Goal: Check status: Check status

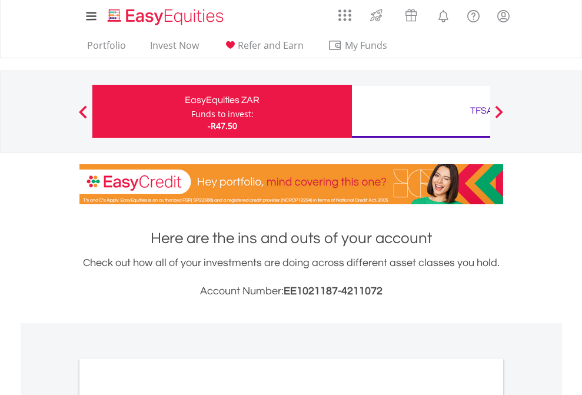
click at [191, 111] on div "Funds to invest:" at bounding box center [222, 114] width 62 height 12
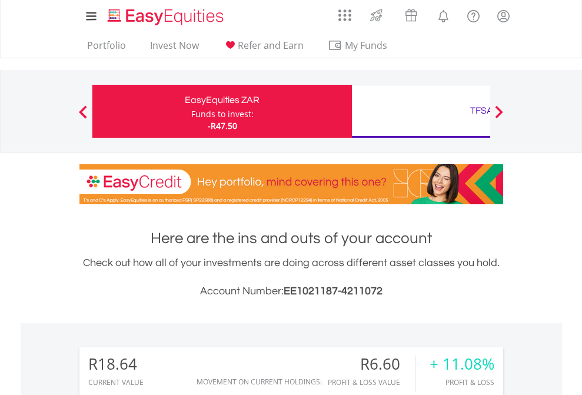
scroll to position [113, 185]
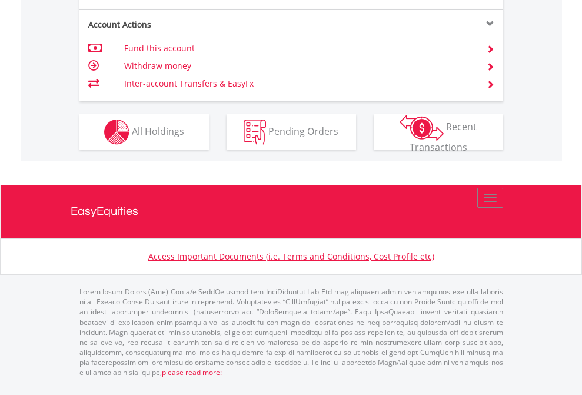
scroll to position [1151, 0]
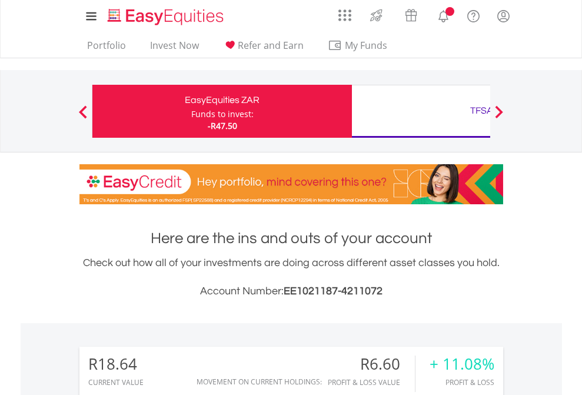
scroll to position [113, 185]
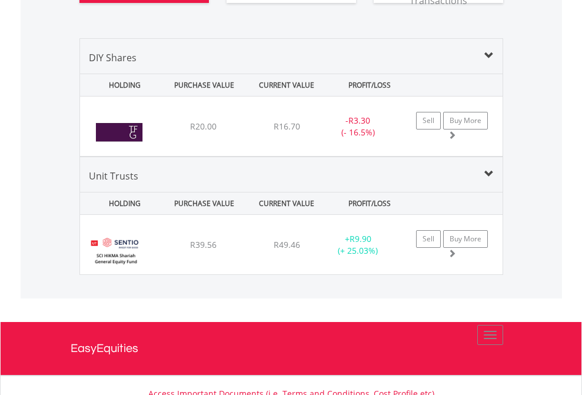
scroll to position [1355, 0]
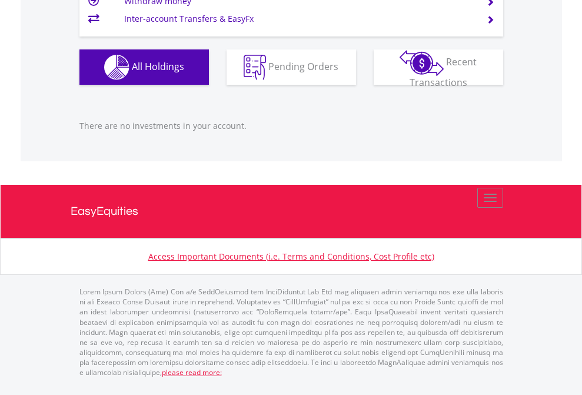
scroll to position [113, 185]
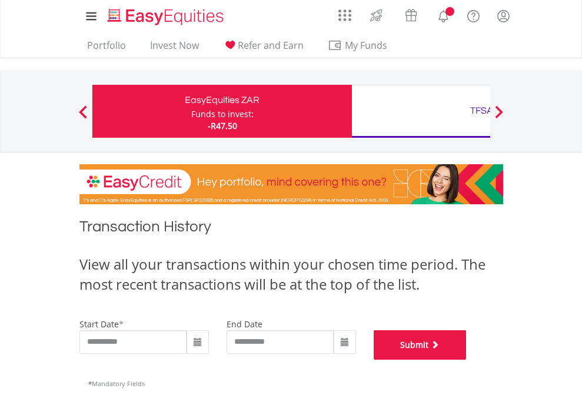
click at [466, 359] on button "Submit" at bounding box center [419, 344] width 93 height 29
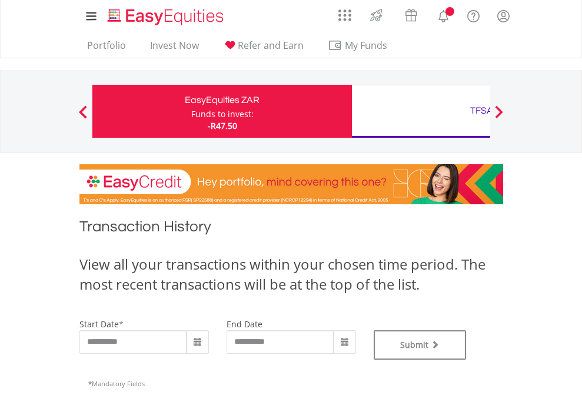
click at [421, 111] on div "TFSA" at bounding box center [481, 110] width 245 height 16
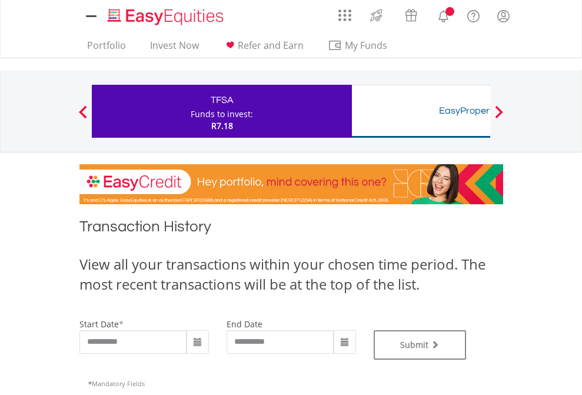
type input "**********"
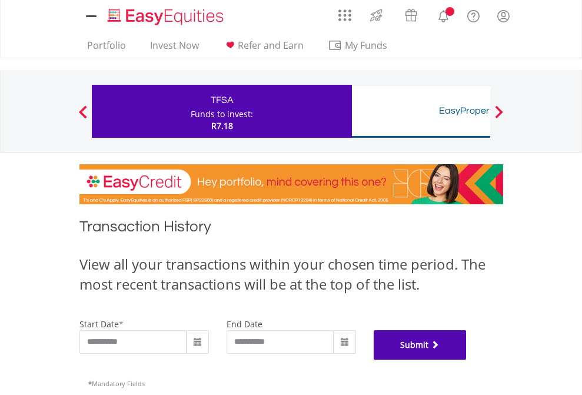
click at [466, 359] on button "Submit" at bounding box center [419, 344] width 93 height 29
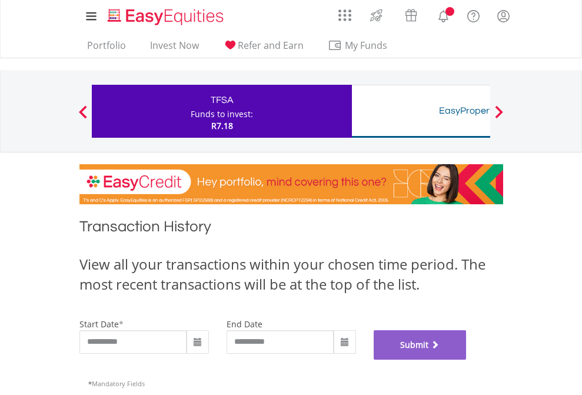
scroll to position [477, 0]
